Goal: Task Accomplishment & Management: Manage account settings

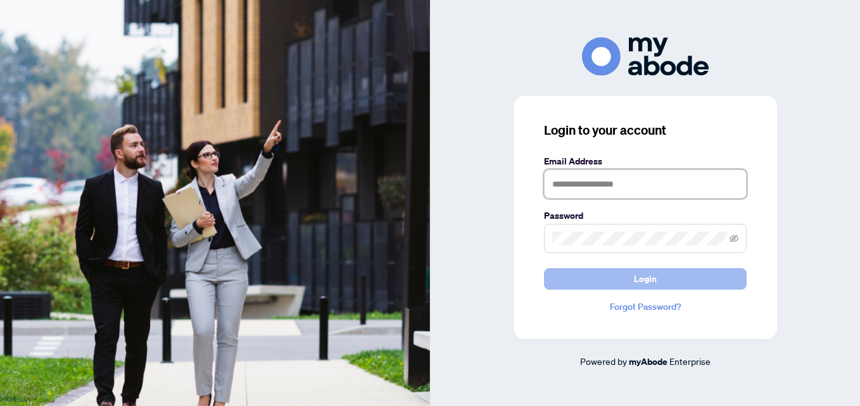
type input "**********"
click at [564, 280] on button "Login" at bounding box center [645, 279] width 203 height 22
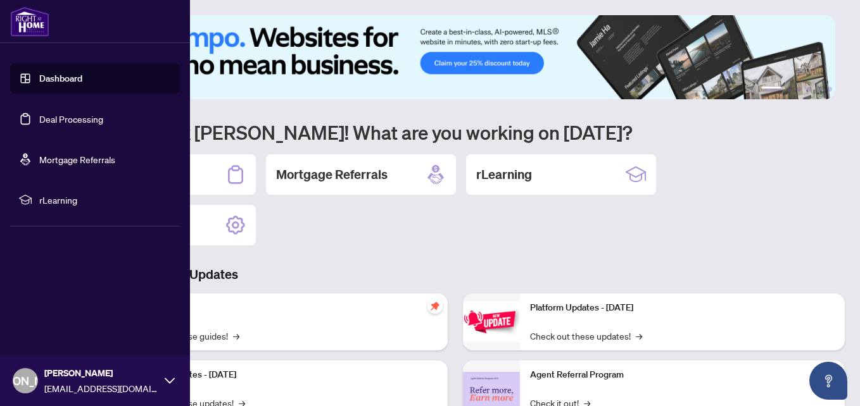
click at [49, 122] on link "Deal Processing" at bounding box center [71, 118] width 64 height 11
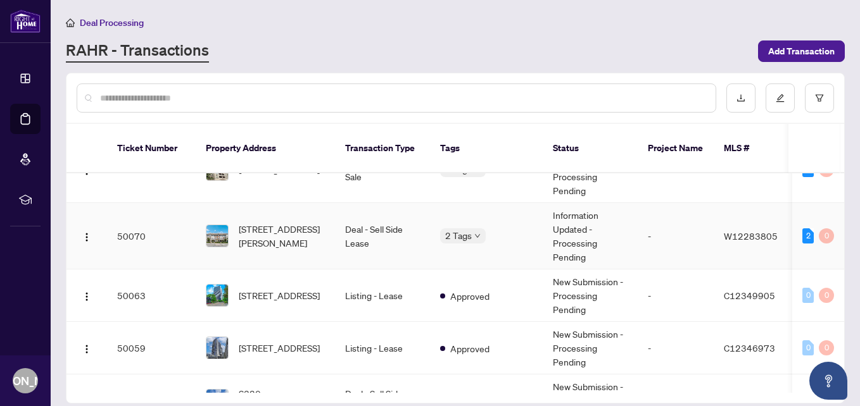
scroll to position [443, 0]
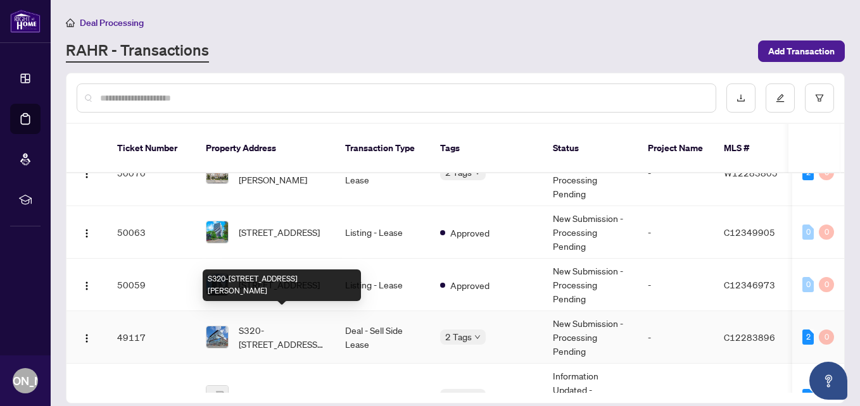
click at [292, 323] on span "S320-[STREET_ADDRESS][PERSON_NAME]" at bounding box center [282, 337] width 86 height 28
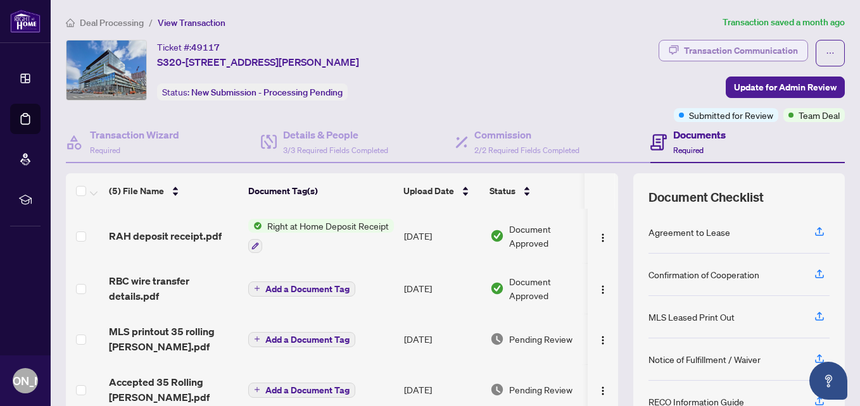
click at [710, 47] on div "Transaction Communication" at bounding box center [741, 51] width 114 height 20
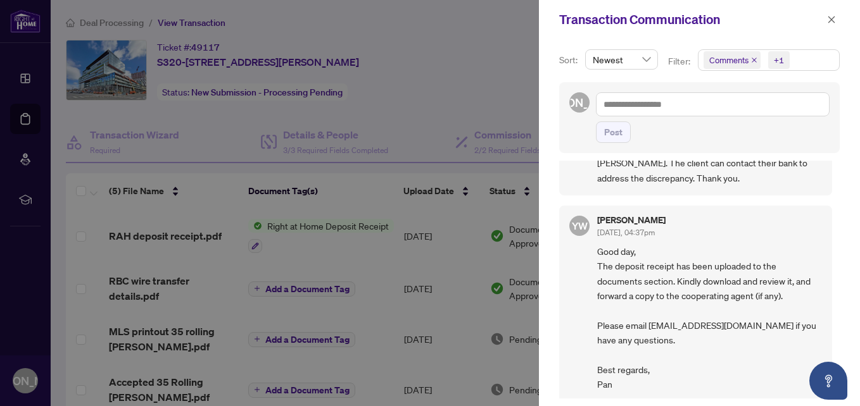
scroll to position [83, 0]
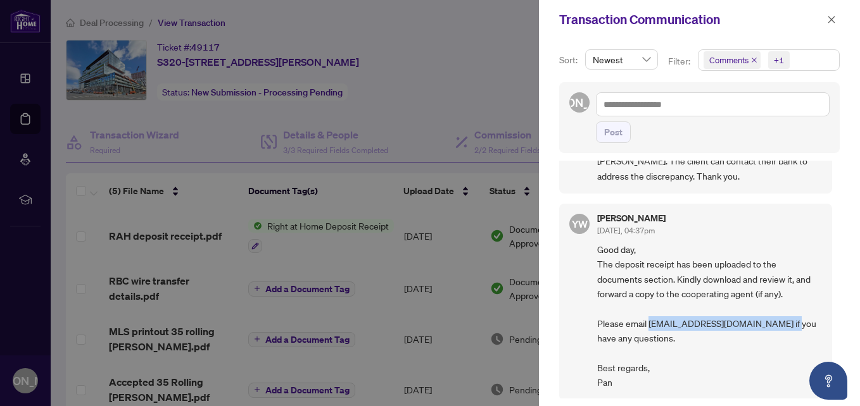
drag, startPoint x: 648, startPoint y: 323, endPoint x: 786, endPoint y: 322, distance: 138.0
click at [786, 322] on span "Good day, The deposit receipt has been uploaded to the documents section. Kindl…" at bounding box center [709, 316] width 225 height 148
copy span "accounting@rightathomerealty.com"
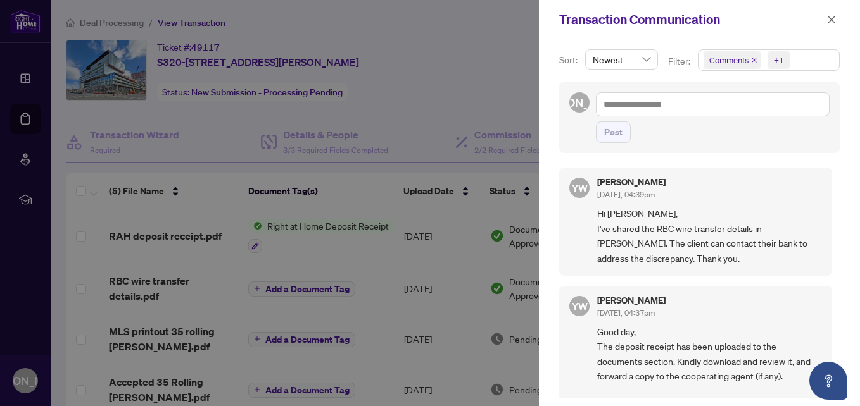
scroll to position [0, 0]
click at [493, 61] on div at bounding box center [430, 203] width 860 height 406
click at [831, 17] on icon "close" at bounding box center [831, 19] width 9 height 9
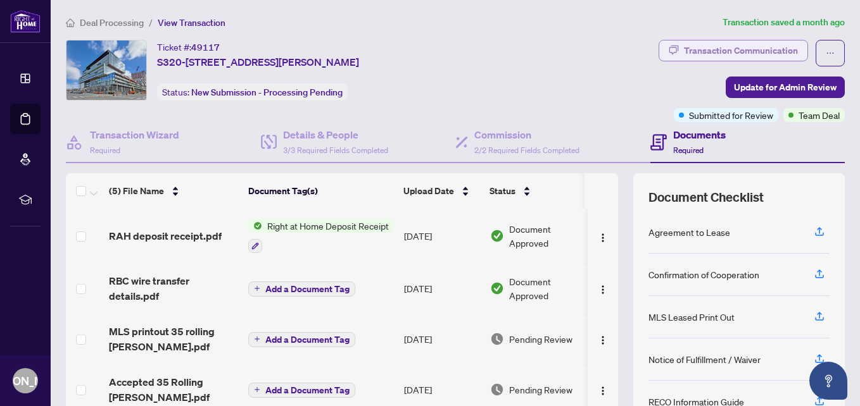
click at [711, 46] on div "Transaction Communication" at bounding box center [741, 51] width 114 height 20
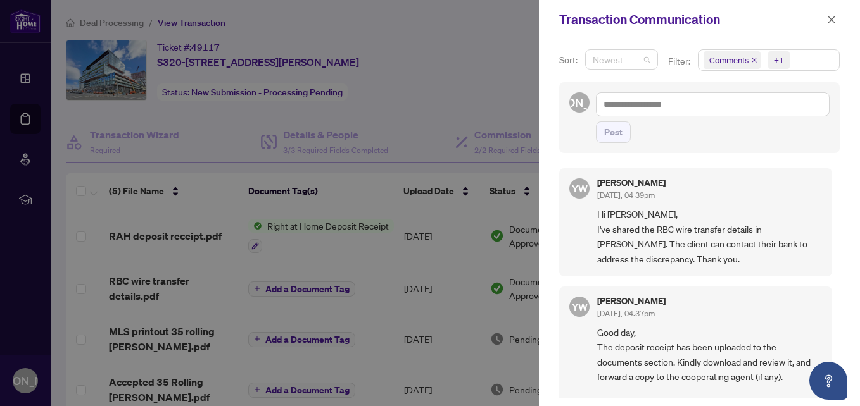
click at [642, 58] on span "Newest" at bounding box center [622, 59] width 58 height 19
click at [788, 79] on div "Comments +1" at bounding box center [768, 65] width 147 height 33
click at [794, 66] on span "Comments +1" at bounding box center [768, 60] width 141 height 20
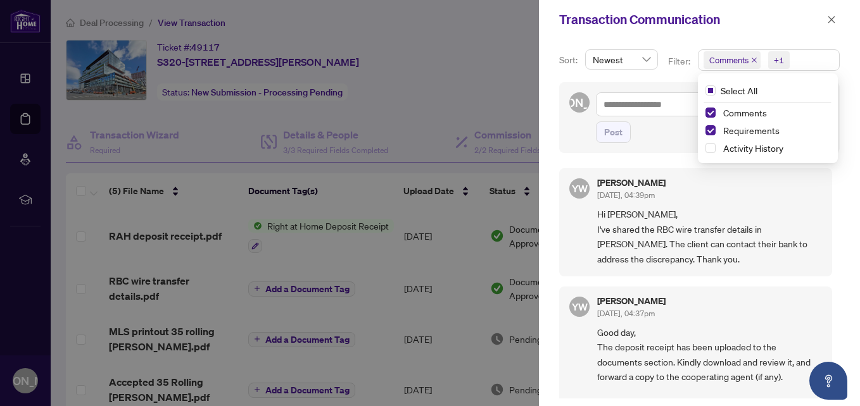
click at [739, 24] on div "Transaction Communication" at bounding box center [691, 19] width 264 height 19
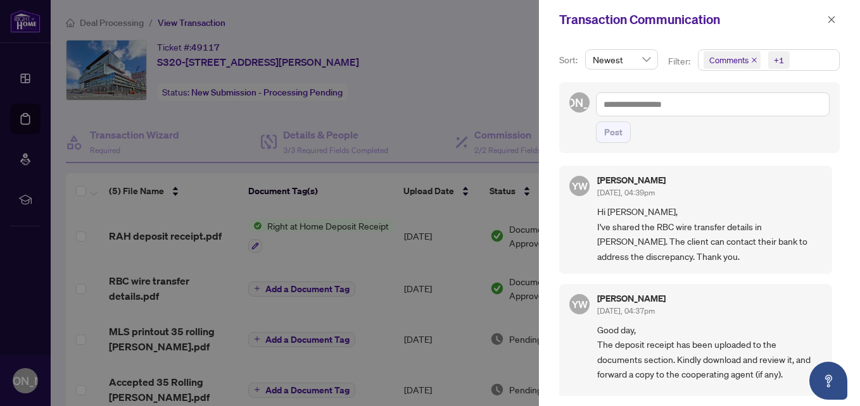
click at [507, 56] on div at bounding box center [430, 203] width 860 height 406
click at [826, 15] on button "button" at bounding box center [831, 19] width 16 height 15
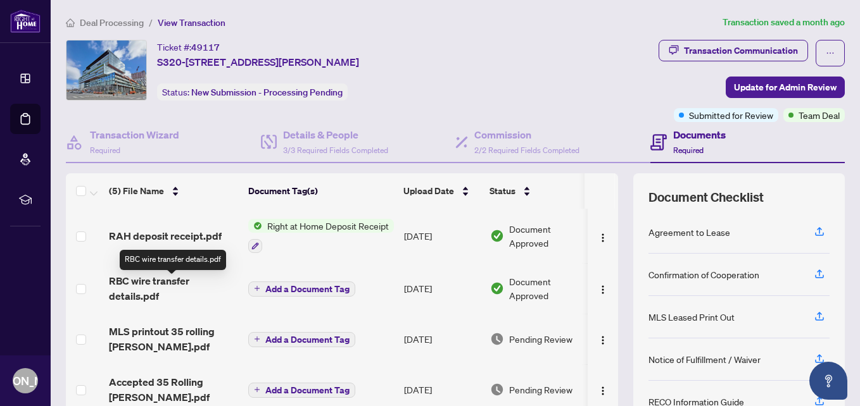
click at [179, 287] on span "RBC wire transfer details.pdf" at bounding box center [173, 288] width 129 height 30
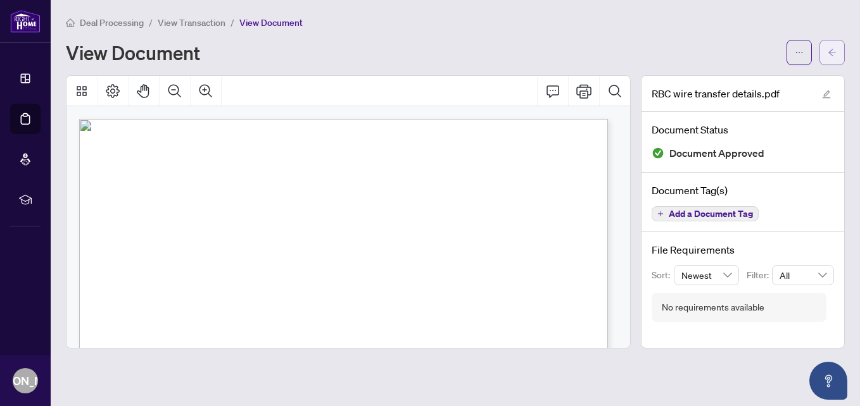
click at [836, 51] on button "button" at bounding box center [831, 52] width 25 height 25
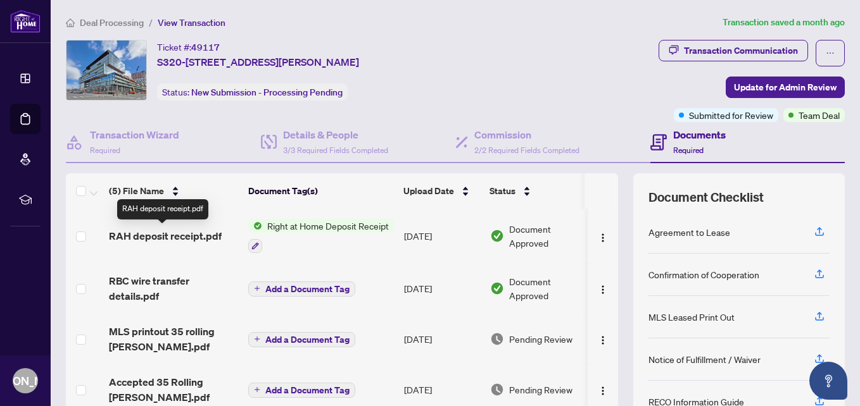
click at [171, 236] on span "RAH deposit receipt.pdf" at bounding box center [165, 236] width 113 height 15
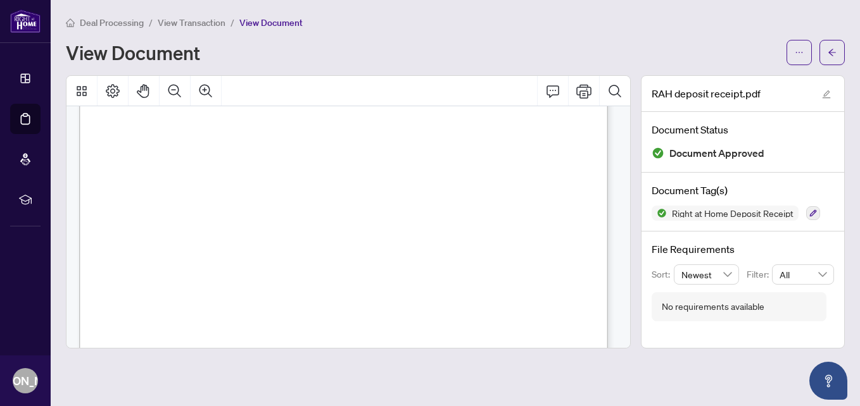
scroll to position [190, 0]
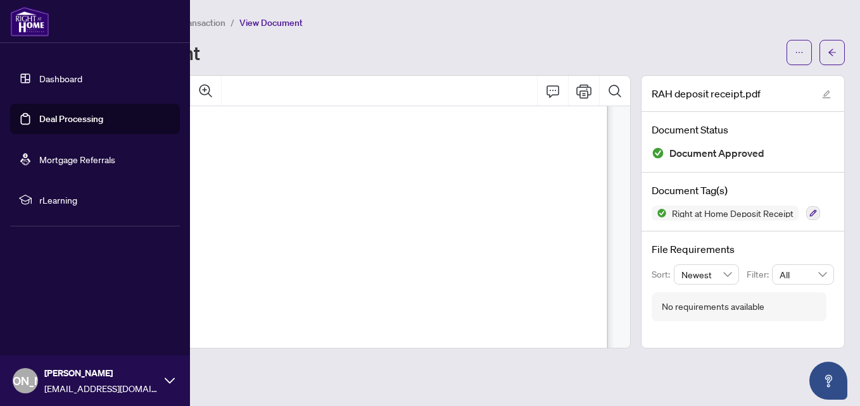
drag, startPoint x: 49, startPoint y: 118, endPoint x: 73, endPoint y: 118, distance: 24.1
click at [49, 118] on link "Deal Processing" at bounding box center [71, 118] width 64 height 11
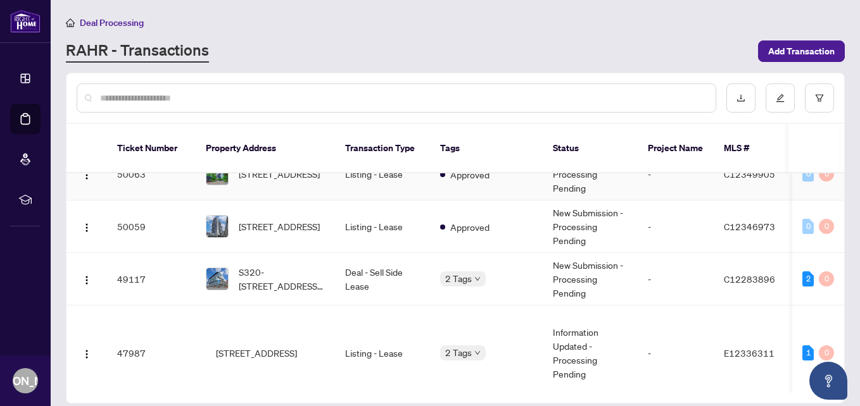
scroll to position [506, 0]
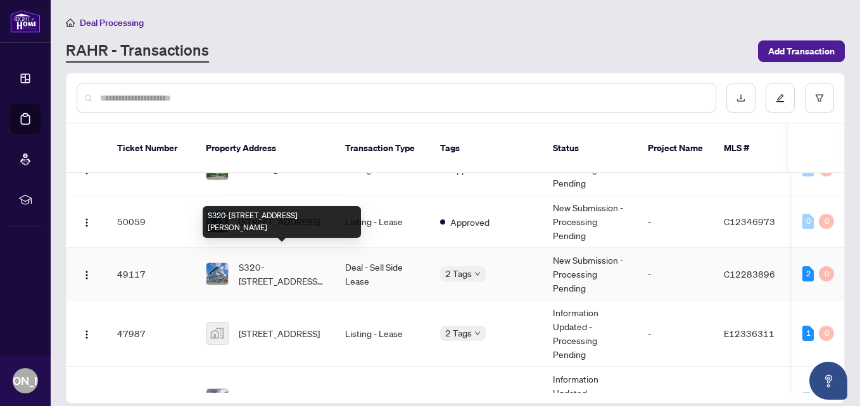
click at [293, 260] on span "S320-[STREET_ADDRESS][PERSON_NAME]" at bounding box center [282, 274] width 86 height 28
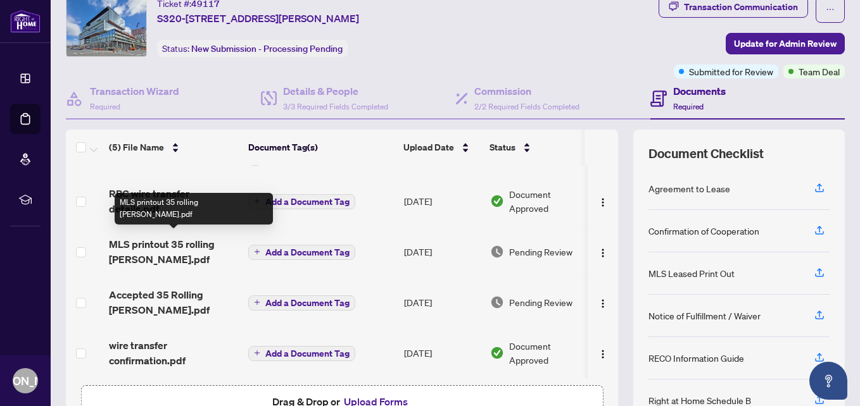
scroll to position [63, 0]
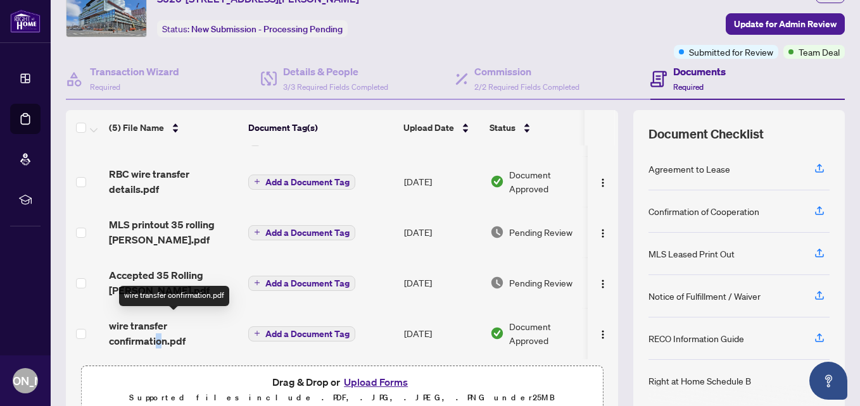
click at [158, 332] on span "wire transfer confirmation.pdf" at bounding box center [173, 333] width 129 height 30
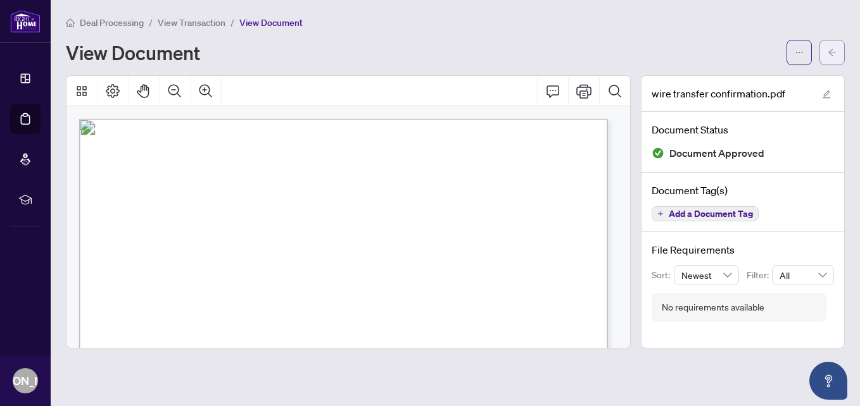
click at [837, 53] on button "button" at bounding box center [831, 52] width 25 height 25
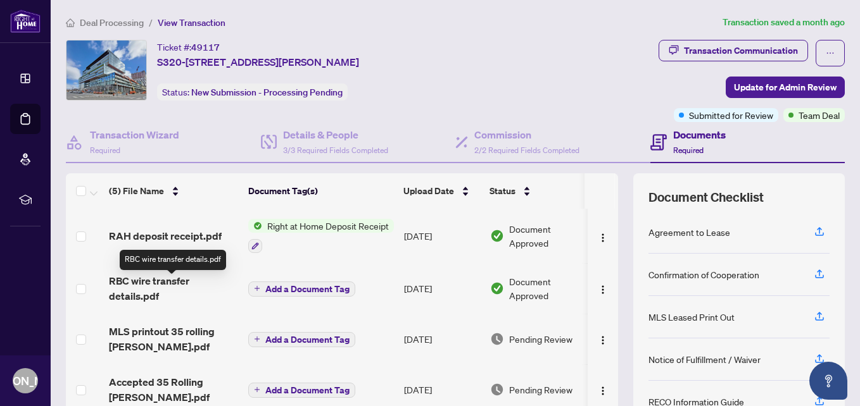
click at [191, 286] on span "RBC wire transfer details.pdf" at bounding box center [173, 288] width 129 height 30
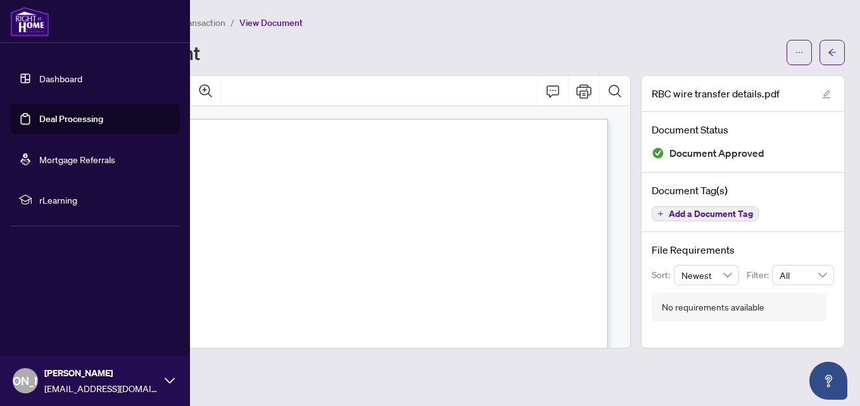
click at [48, 116] on link "Deal Processing" at bounding box center [71, 118] width 64 height 11
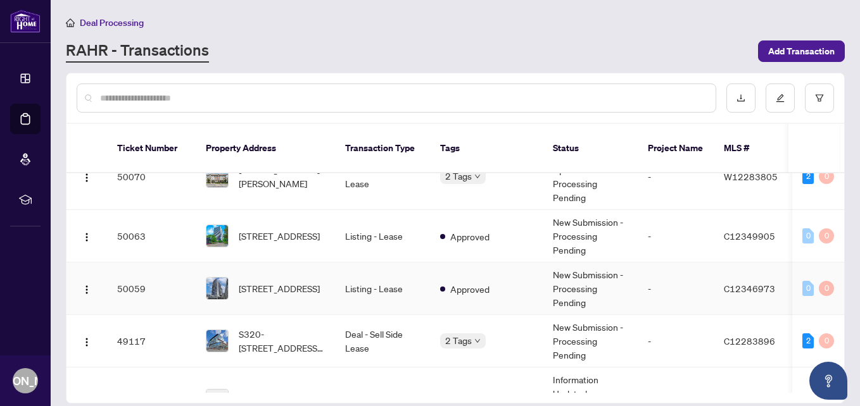
scroll to position [443, 0]
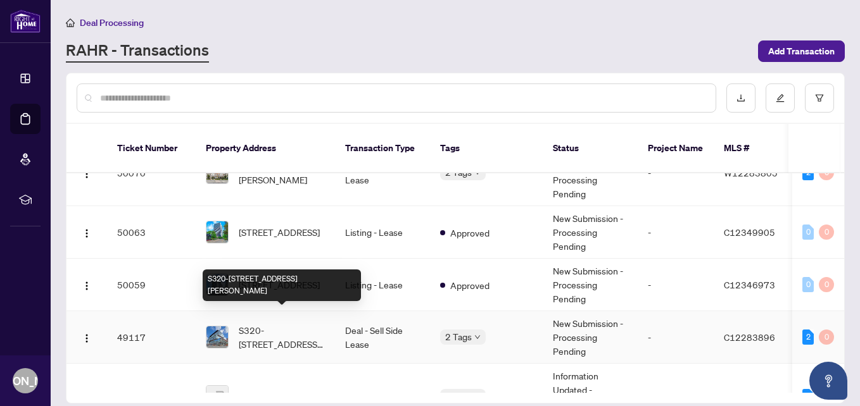
click at [293, 323] on span "S320-[STREET_ADDRESS][PERSON_NAME]" at bounding box center [282, 337] width 86 height 28
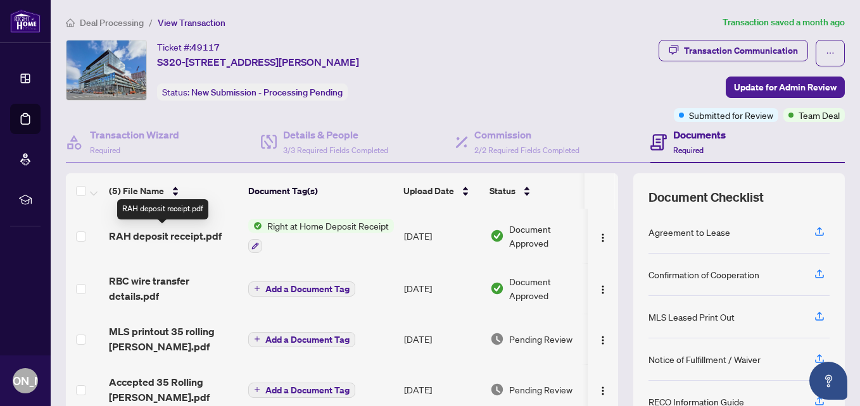
click at [184, 235] on span "RAH deposit receipt.pdf" at bounding box center [165, 236] width 113 height 15
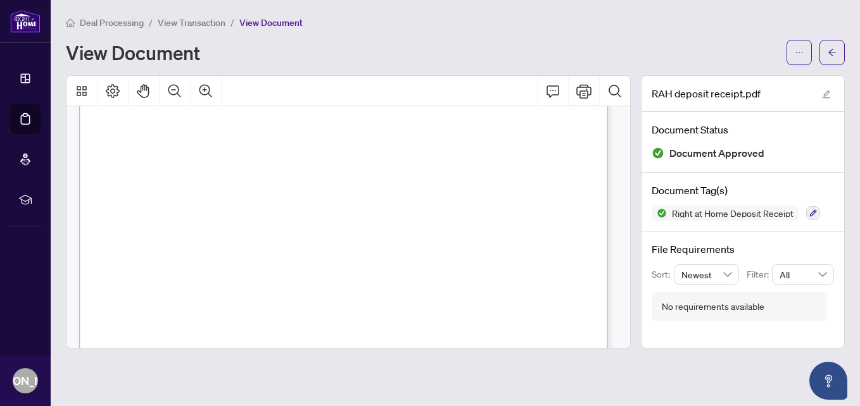
scroll to position [190, 0]
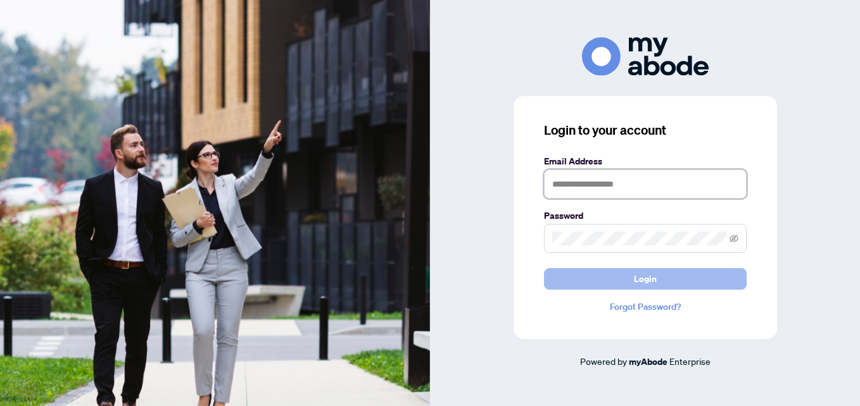
type input "**********"
click at [603, 279] on button "Login" at bounding box center [645, 279] width 203 height 22
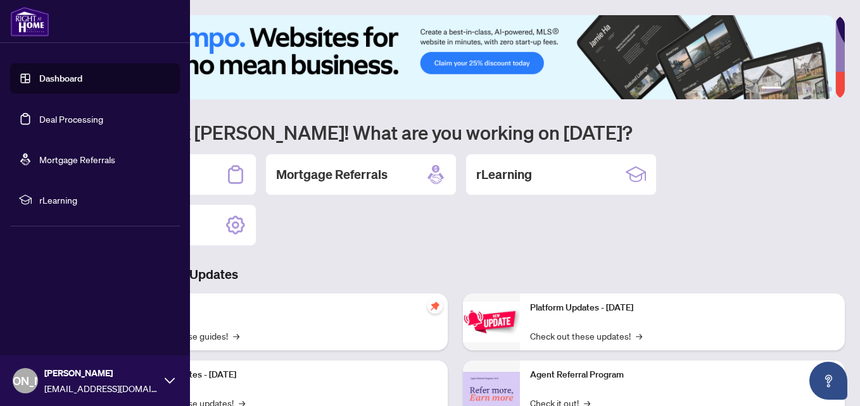
click at [54, 120] on link "Deal Processing" at bounding box center [71, 118] width 64 height 11
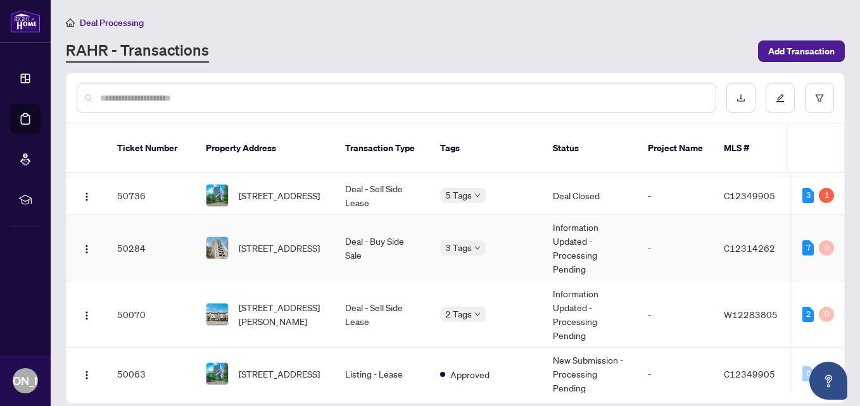
scroll to position [317, 0]
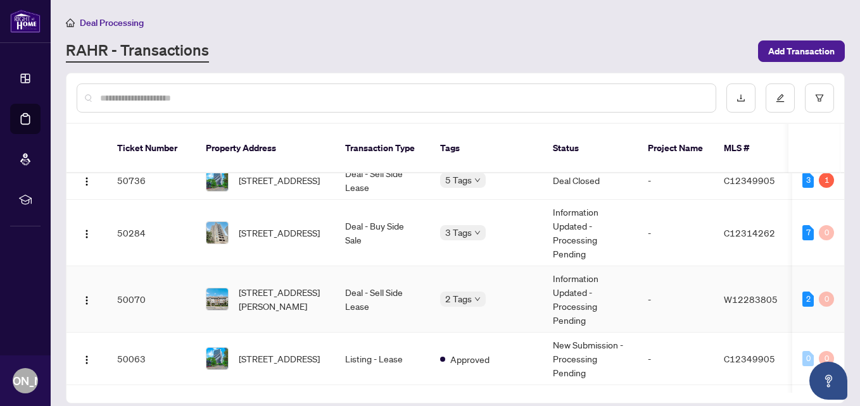
click at [293, 286] on span "[STREET_ADDRESS][PERSON_NAME]" at bounding box center [282, 300] width 86 height 28
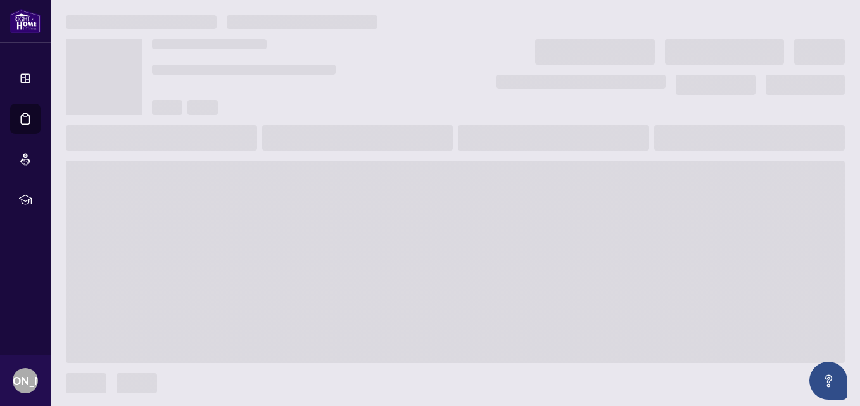
scroll to position [3, 0]
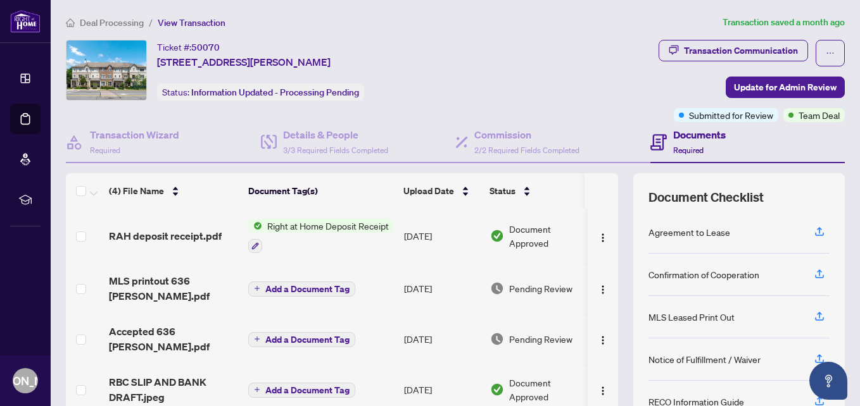
scroll to position [63, 0]
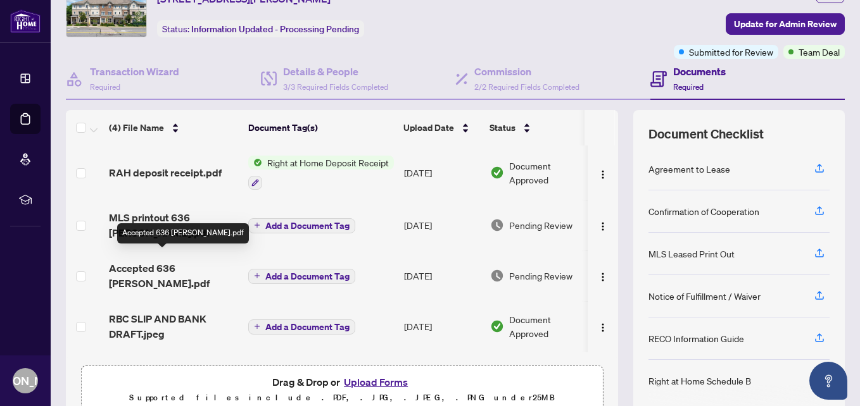
click at [181, 261] on span "Accepted 636 [PERSON_NAME].pdf" at bounding box center [173, 276] width 129 height 30
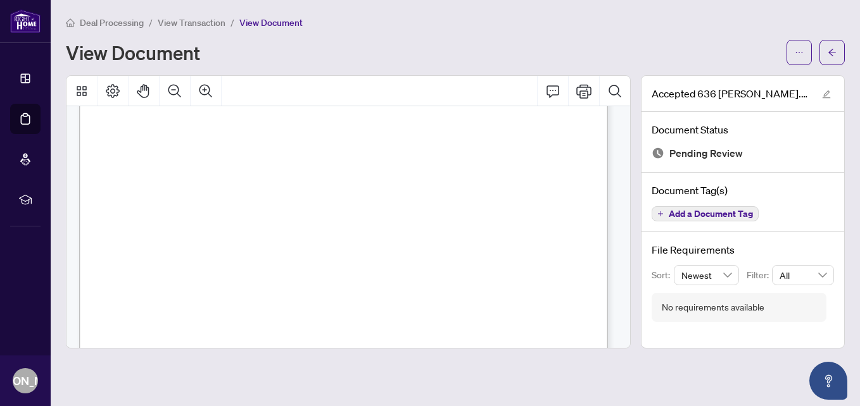
scroll to position [1013, 0]
click at [824, 54] on button "button" at bounding box center [831, 52] width 25 height 25
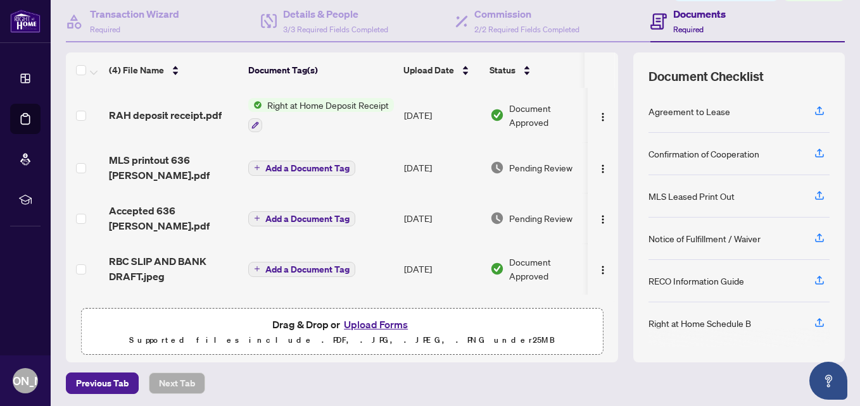
scroll to position [123, 0]
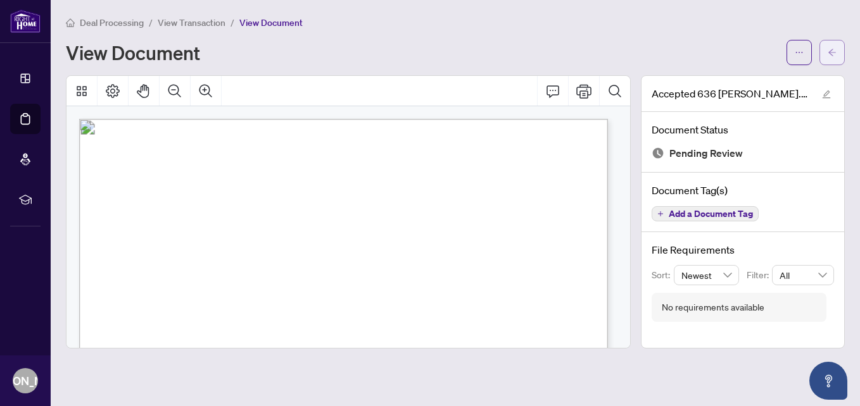
click at [826, 49] on button "button" at bounding box center [831, 52] width 25 height 25
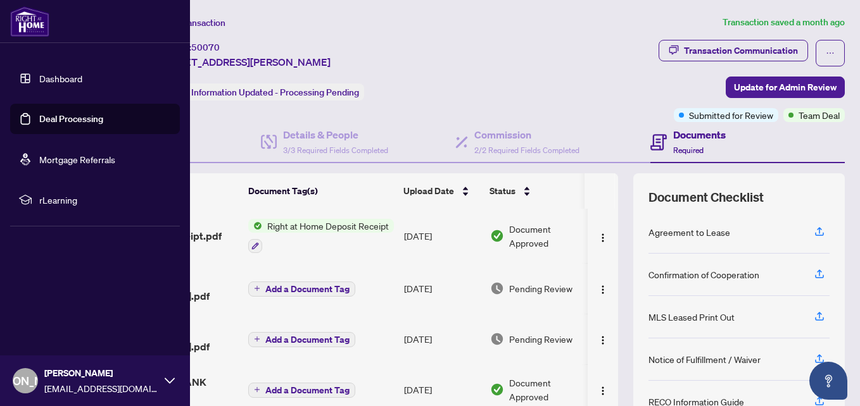
click at [41, 119] on link "Deal Processing" at bounding box center [71, 118] width 64 height 11
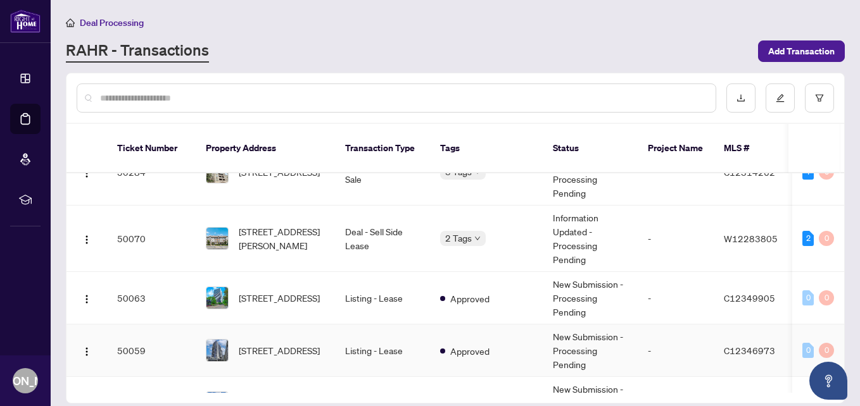
scroll to position [443, 0]
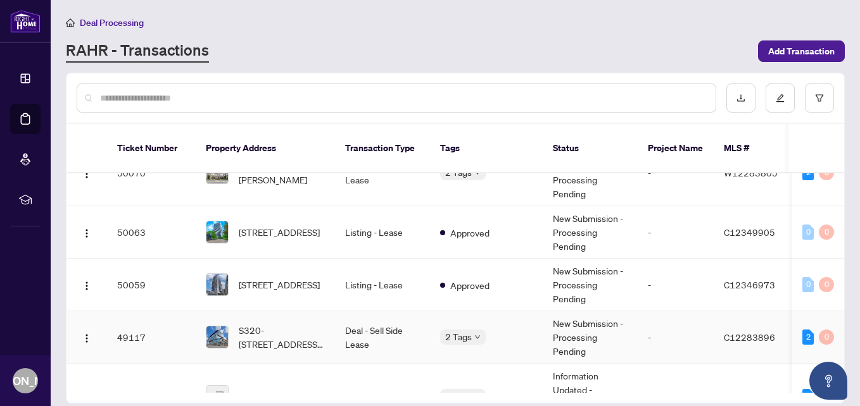
click at [291, 323] on span "S320-[STREET_ADDRESS][PERSON_NAME]" at bounding box center [282, 337] width 86 height 28
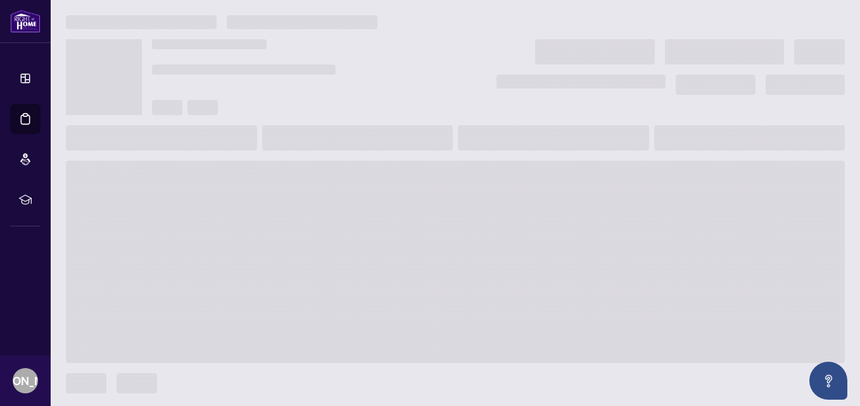
scroll to position [3, 0]
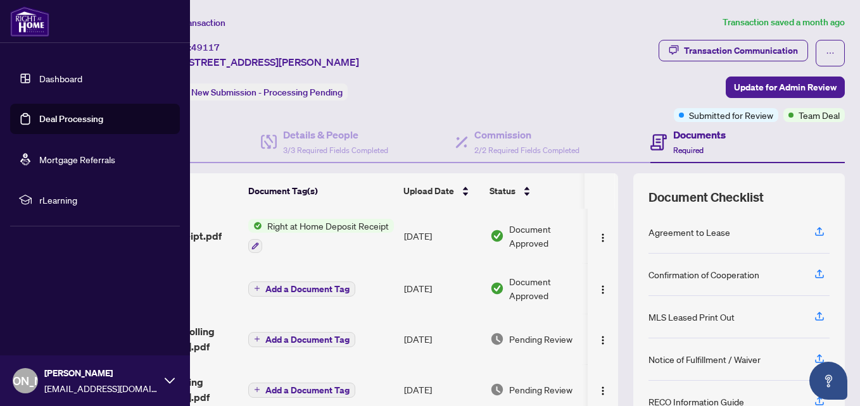
click at [54, 117] on link "Deal Processing" at bounding box center [71, 118] width 64 height 11
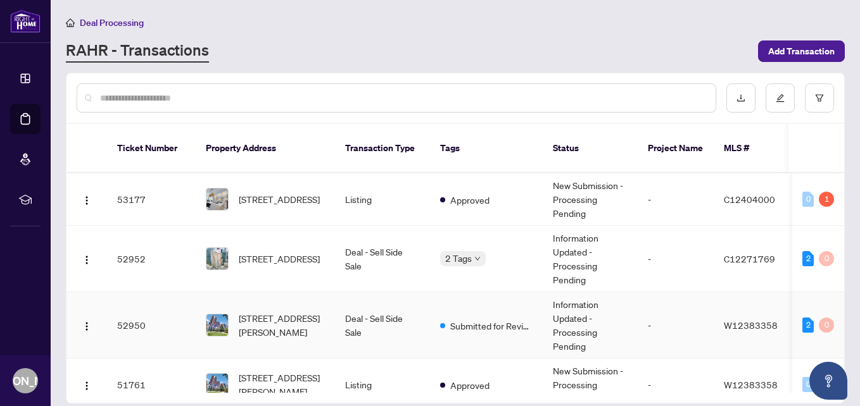
scroll to position [127, 0]
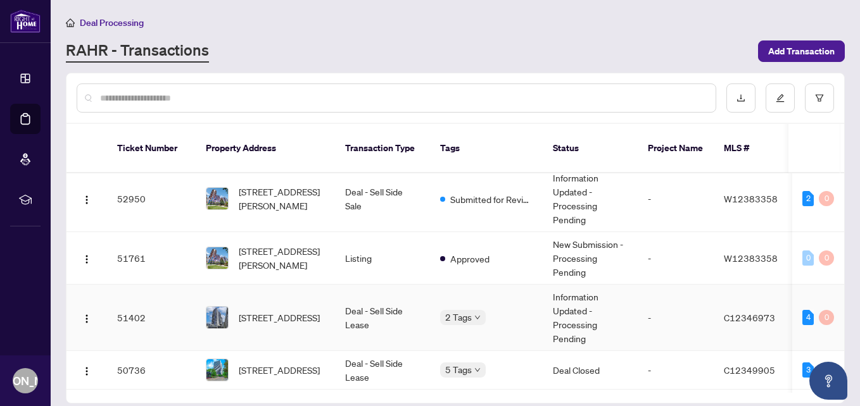
click at [301, 311] on span "[STREET_ADDRESS]" at bounding box center [279, 318] width 81 height 14
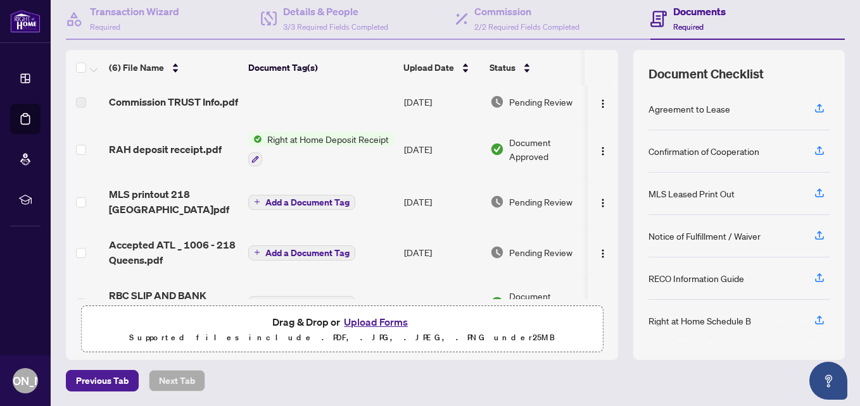
scroll to position [87, 0]
